Goal: Information Seeking & Learning: Learn about a topic

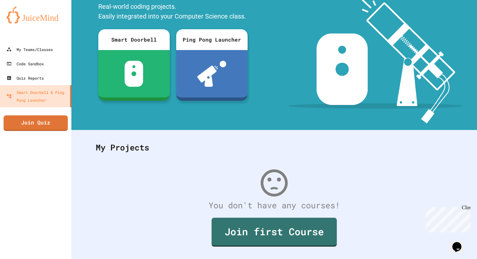
scroll to position [62, 0]
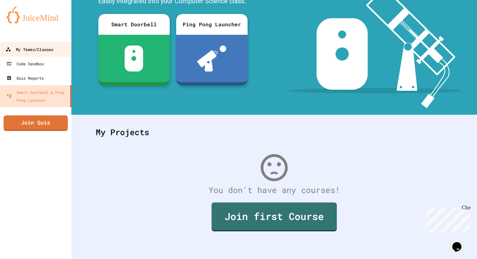
click at [32, 52] on div "My Teams/Classes" at bounding box center [30, 49] width 48 height 8
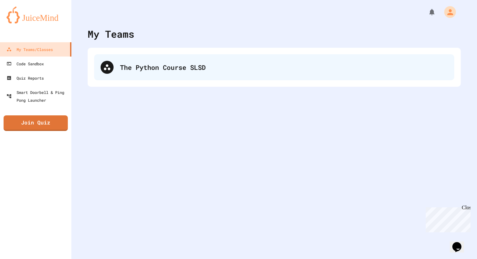
click at [132, 79] on div "The Python Course SLSD" at bounding box center [274, 67] width 360 height 26
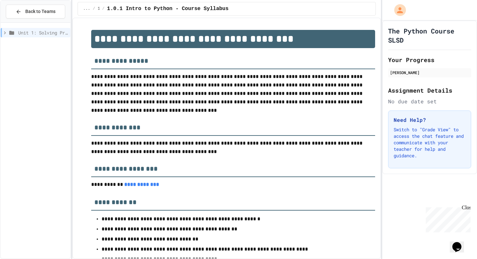
click at [45, 35] on span "Unit 1: Solving Problems in Computer Science" at bounding box center [43, 32] width 50 height 7
click at [56, 57] on span "1.1: Unit Overview" at bounding box center [44, 56] width 47 height 7
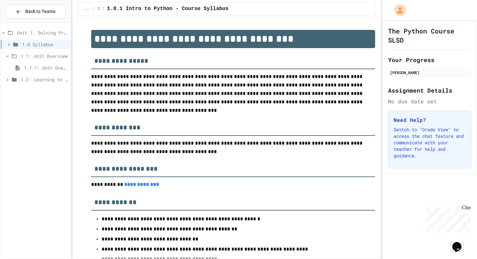
click at [64, 68] on span "1.1.1: Unit Overview" at bounding box center [46, 67] width 44 height 7
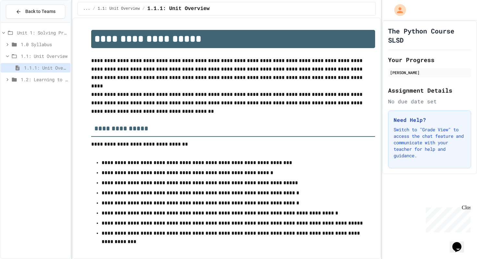
scroll to position [8, 0]
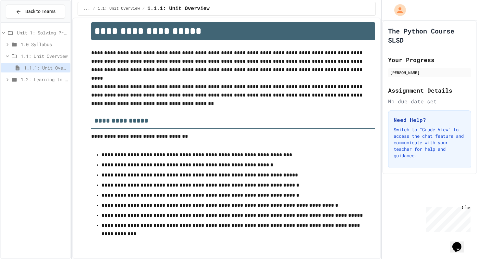
click at [54, 31] on span "Unit 1: Solving Problems in Computer Science" at bounding box center [42, 32] width 51 height 7
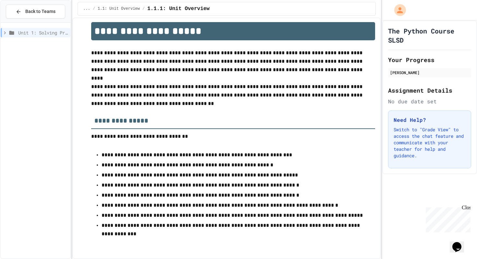
click at [36, 27] on div at bounding box center [36, 31] width 70 height 12
click at [33, 10] on span "Back to Teams" at bounding box center [40, 11] width 30 height 7
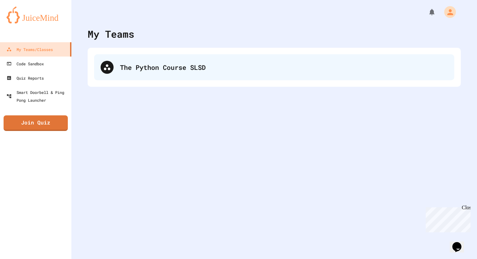
click at [137, 72] on div "The Python Course SLSD" at bounding box center [274, 67] width 360 height 26
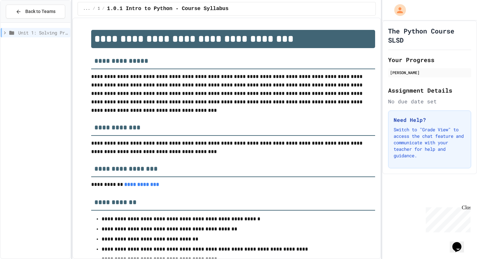
click at [54, 36] on div "Unit 1: Solving Problems in Computer Science" at bounding box center [36, 32] width 70 height 9
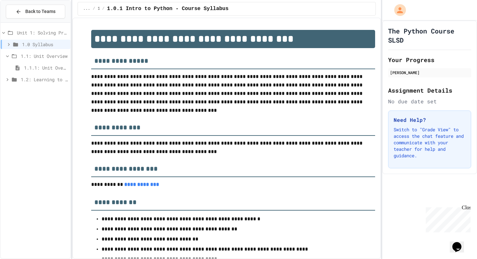
click at [35, 55] on span "1.1: Unit Overview" at bounding box center [44, 56] width 47 height 7
click at [57, 62] on div "1.1: Unit Overview" at bounding box center [36, 57] width 70 height 12
click at [56, 61] on div "1.1: Unit Overview" at bounding box center [36, 57] width 70 height 12
click at [58, 55] on span "1.1: Unit Overview" at bounding box center [44, 56] width 47 height 7
click at [45, 67] on span "1.1.1: Unit Overview" at bounding box center [46, 67] width 44 height 7
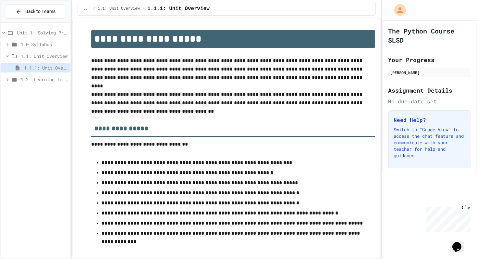
scroll to position [8, 0]
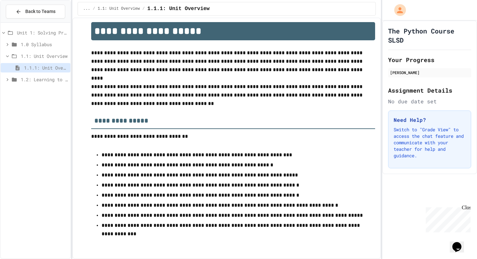
click at [32, 74] on div "1.1.1: Unit Overview" at bounding box center [36, 69] width 70 height 12
click at [32, 75] on div "1.2: Learning to Solve Hard Problems" at bounding box center [36, 79] width 70 height 9
click at [33, 88] on span "1.2.1: The Growth Mindset" at bounding box center [46, 91] width 44 height 7
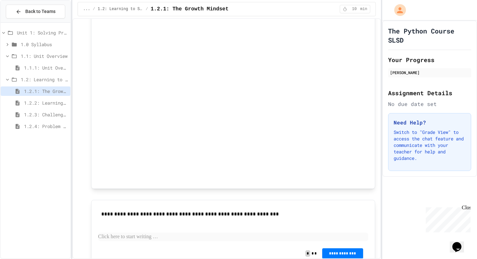
scroll to position [301, 0]
click at [229, 231] on div "**********" at bounding box center [233, 225] width 270 height 38
click at [228, 234] on p at bounding box center [233, 236] width 270 height 8
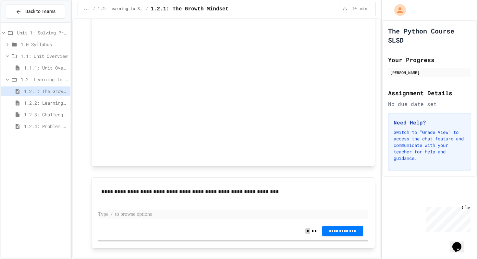
scroll to position [324, 0]
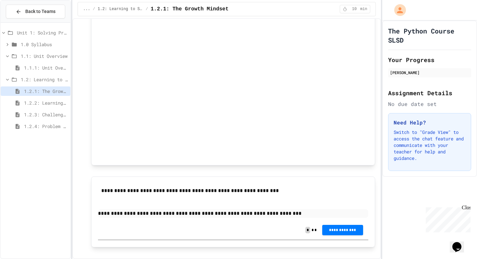
click at [119, 213] on p "**********" at bounding box center [233, 213] width 270 height 8
click at [299, 212] on p "**********" at bounding box center [233, 213] width 270 height 8
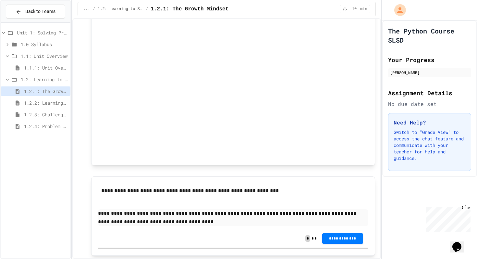
click at [121, 223] on p "**********" at bounding box center [233, 217] width 270 height 17
click at [327, 213] on p "**********" at bounding box center [233, 217] width 270 height 17
click at [353, 211] on p "**********" at bounding box center [233, 217] width 270 height 17
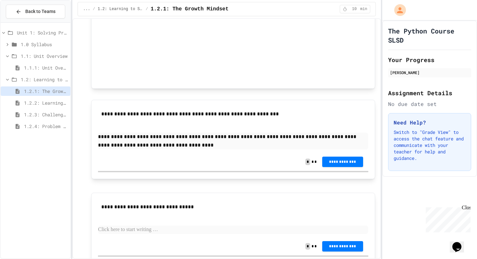
scroll to position [428, 0]
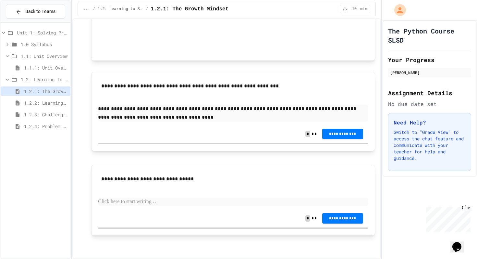
click at [160, 200] on p at bounding box center [233, 201] width 270 height 8
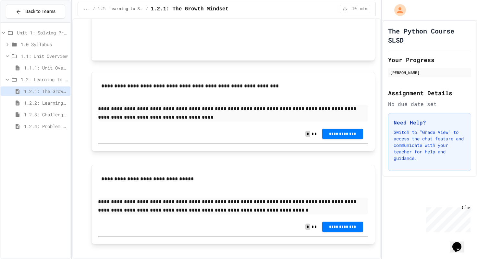
click at [349, 137] on button "**********" at bounding box center [342, 134] width 41 height 10
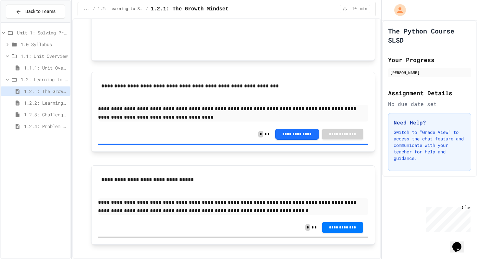
click at [347, 223] on button "**********" at bounding box center [342, 227] width 41 height 10
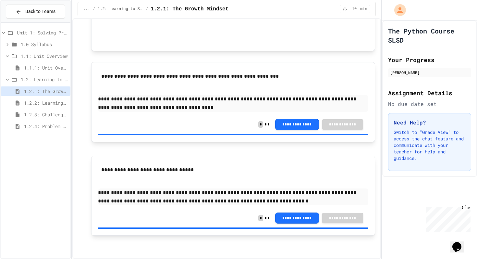
click at [60, 106] on span "1.2.2: Learning to Solve Hard Problems" at bounding box center [46, 102] width 44 height 7
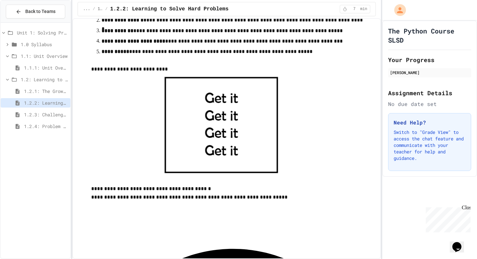
scroll to position [247, 0]
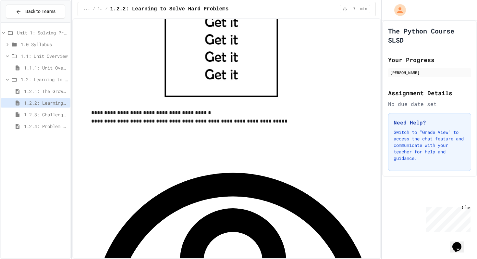
scroll to position [324, 0]
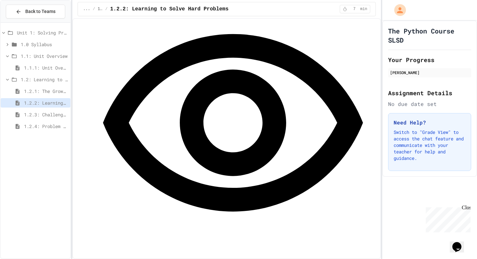
scroll to position [457, 0]
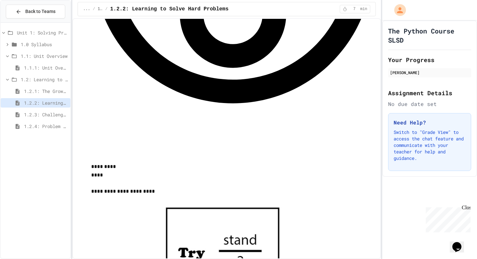
scroll to position [565, 0]
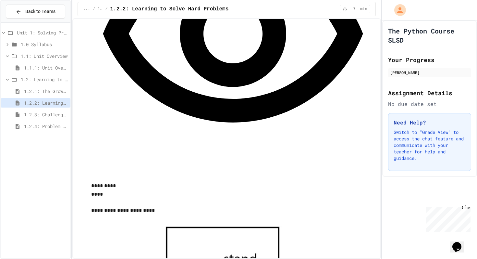
scroll to position [548, 0]
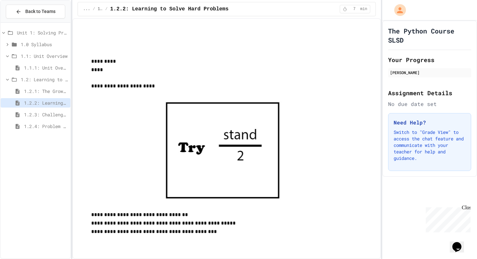
scroll to position [673, 0]
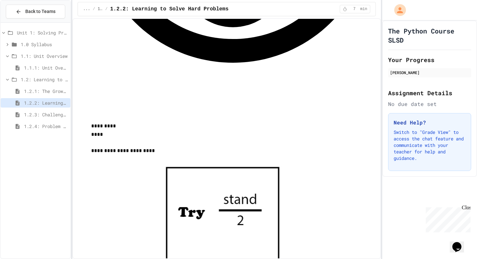
scroll to position [606, 0]
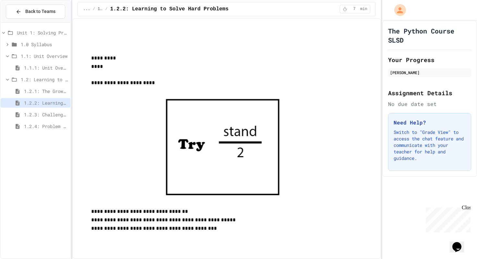
scroll to position [675, 0]
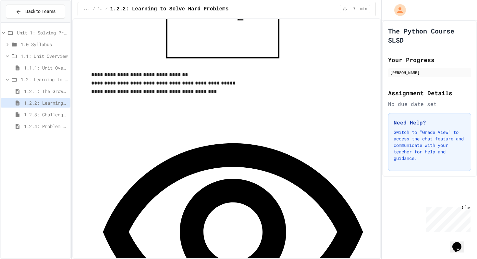
scroll to position [811, 0]
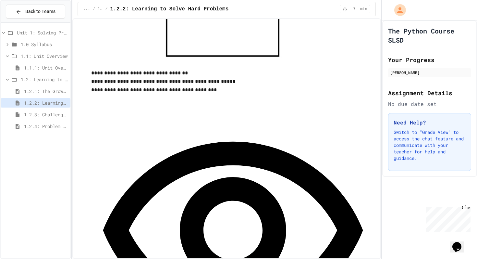
click at [47, 116] on span "1.2.3: Challenge Problem - The Bridge" at bounding box center [46, 114] width 44 height 7
